Goal: Register for event/course

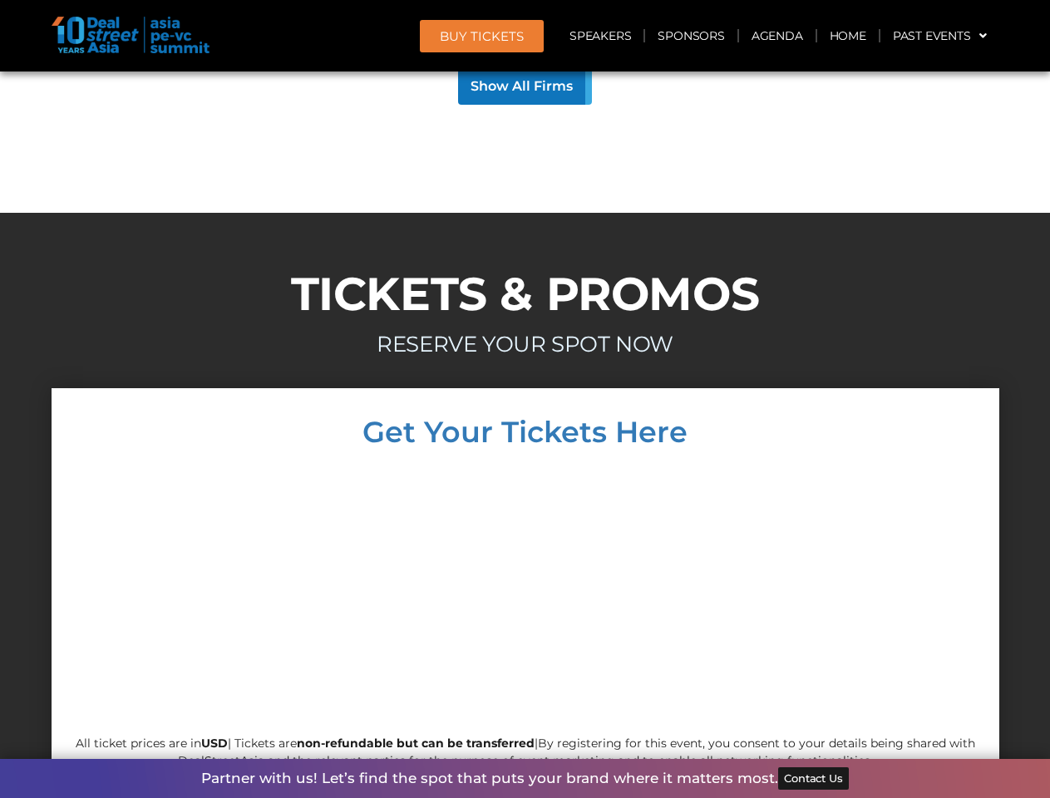
scroll to position [15943, 0]
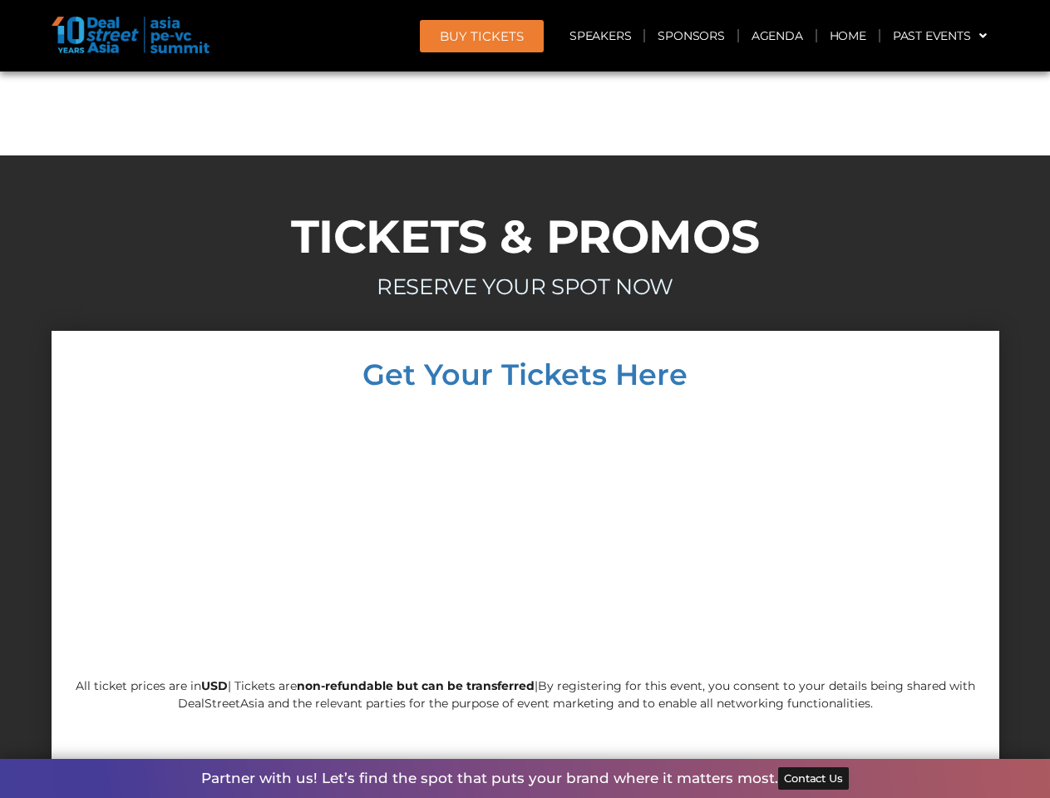
scroll to position [15943, 0]
